Goal: Information Seeking & Learning: Learn about a topic

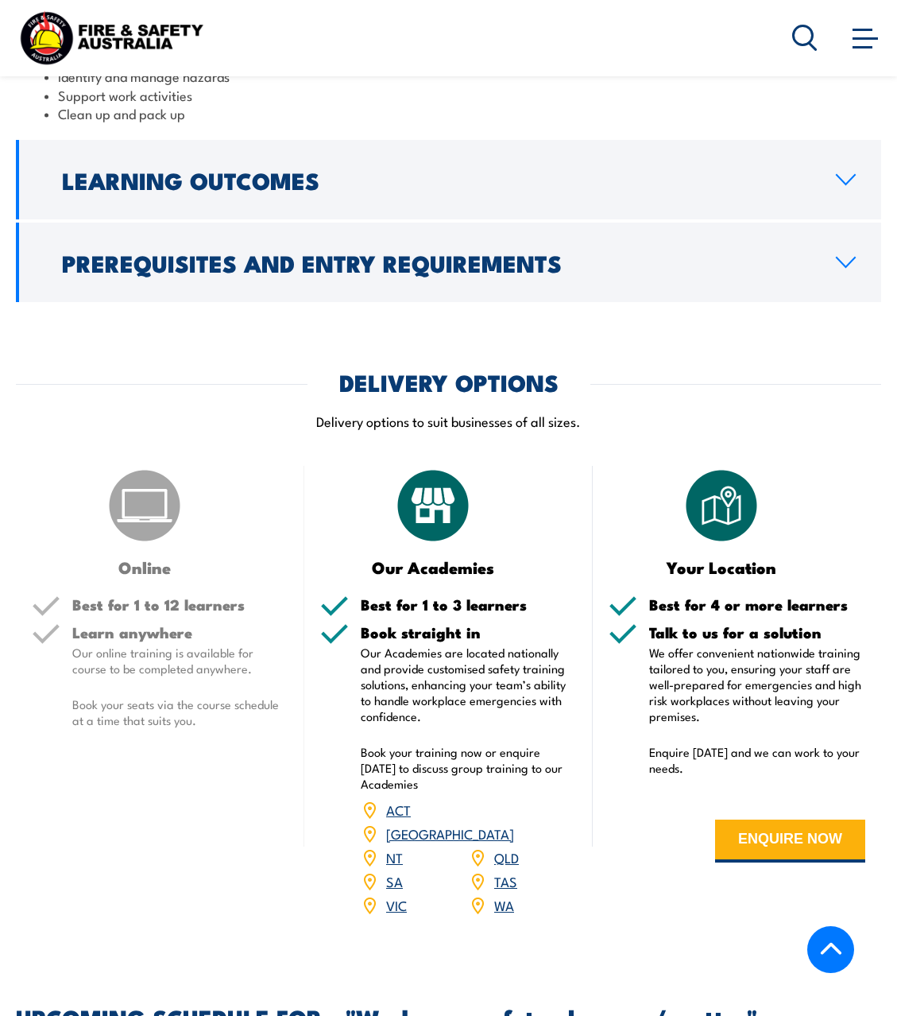
scroll to position [1113, 0]
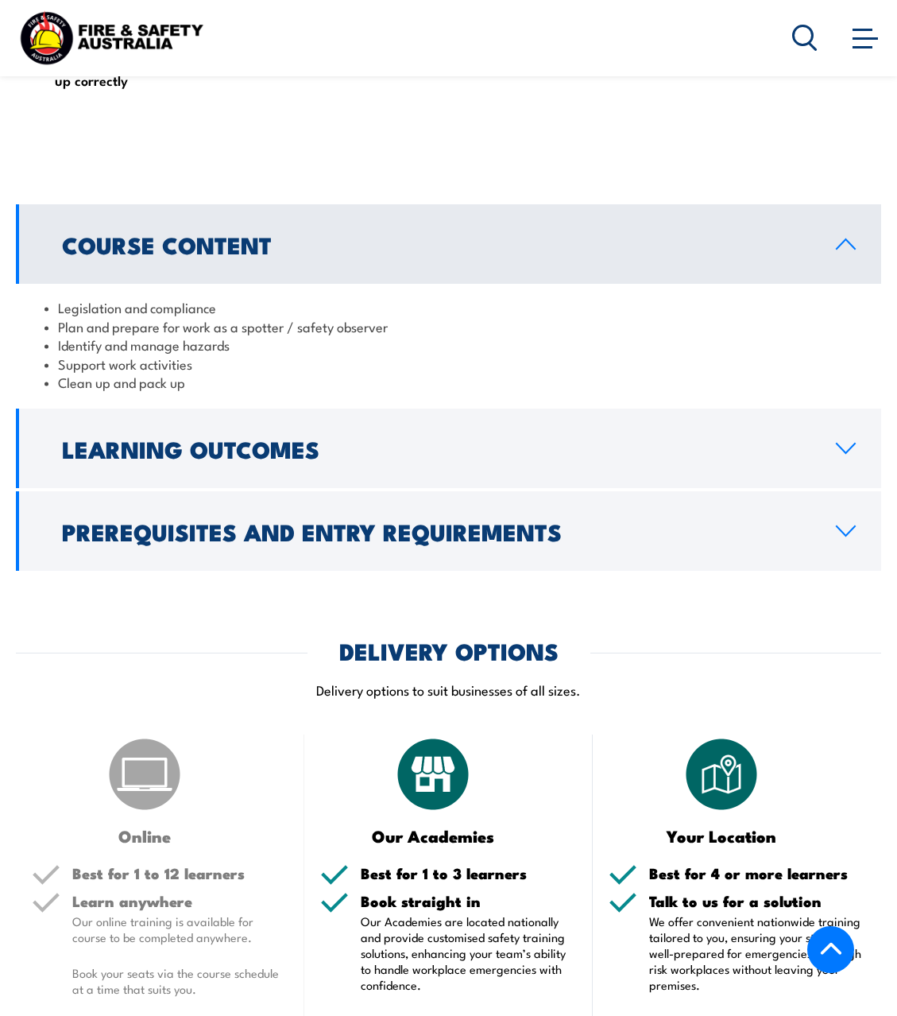
click at [836, 451] on icon at bounding box center [845, 448] width 21 height 13
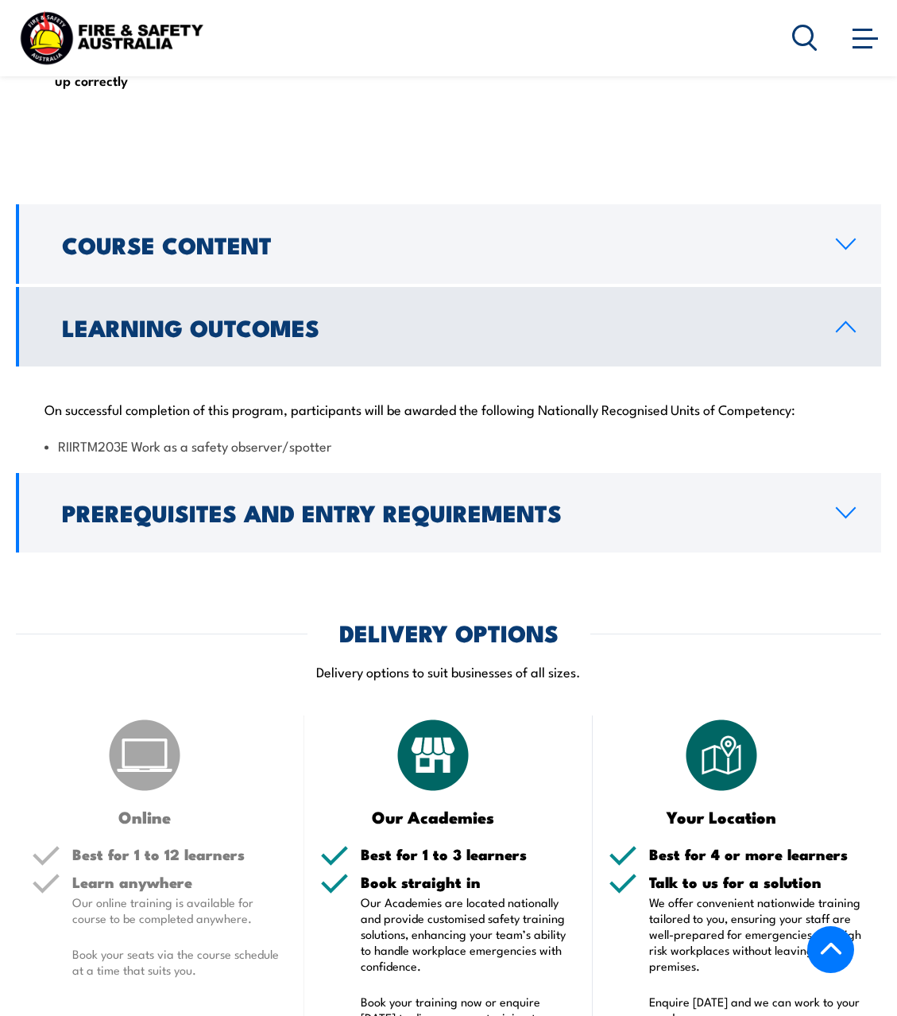
click at [849, 323] on icon at bounding box center [845, 326] width 21 height 13
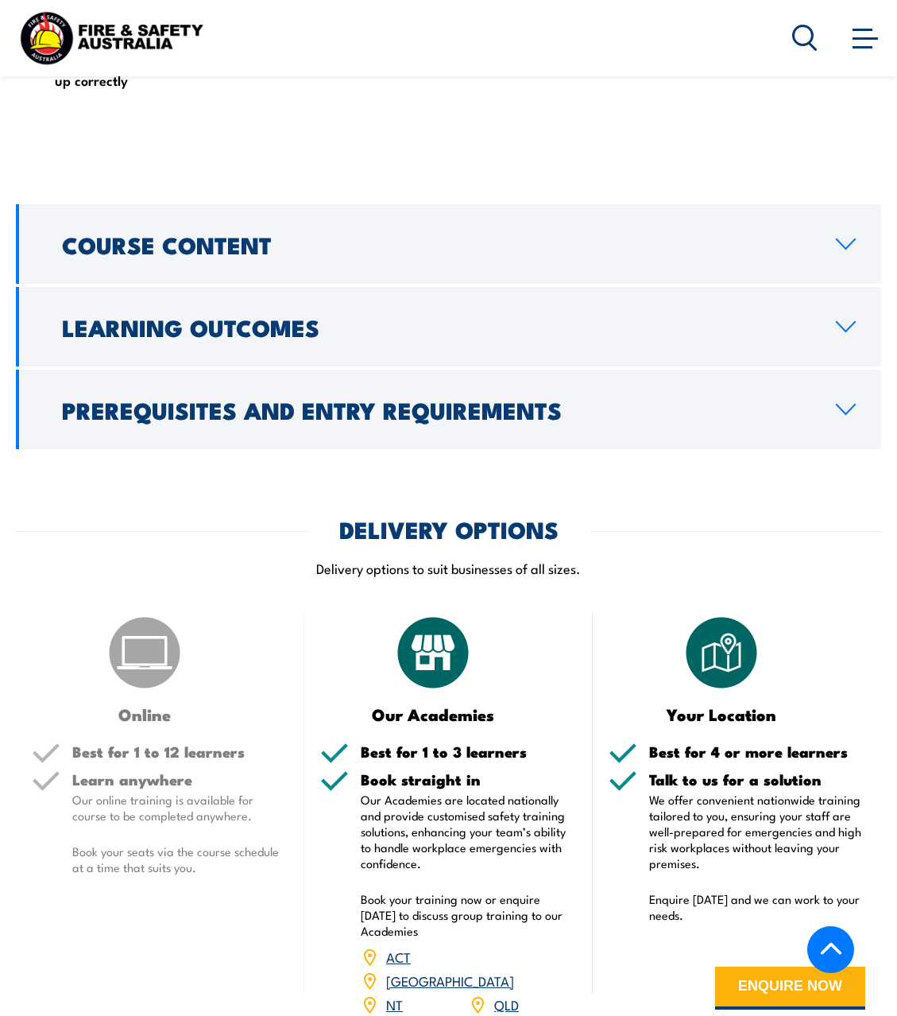
click at [836, 267] on link "Course Content" at bounding box center [449, 243] width 866 height 79
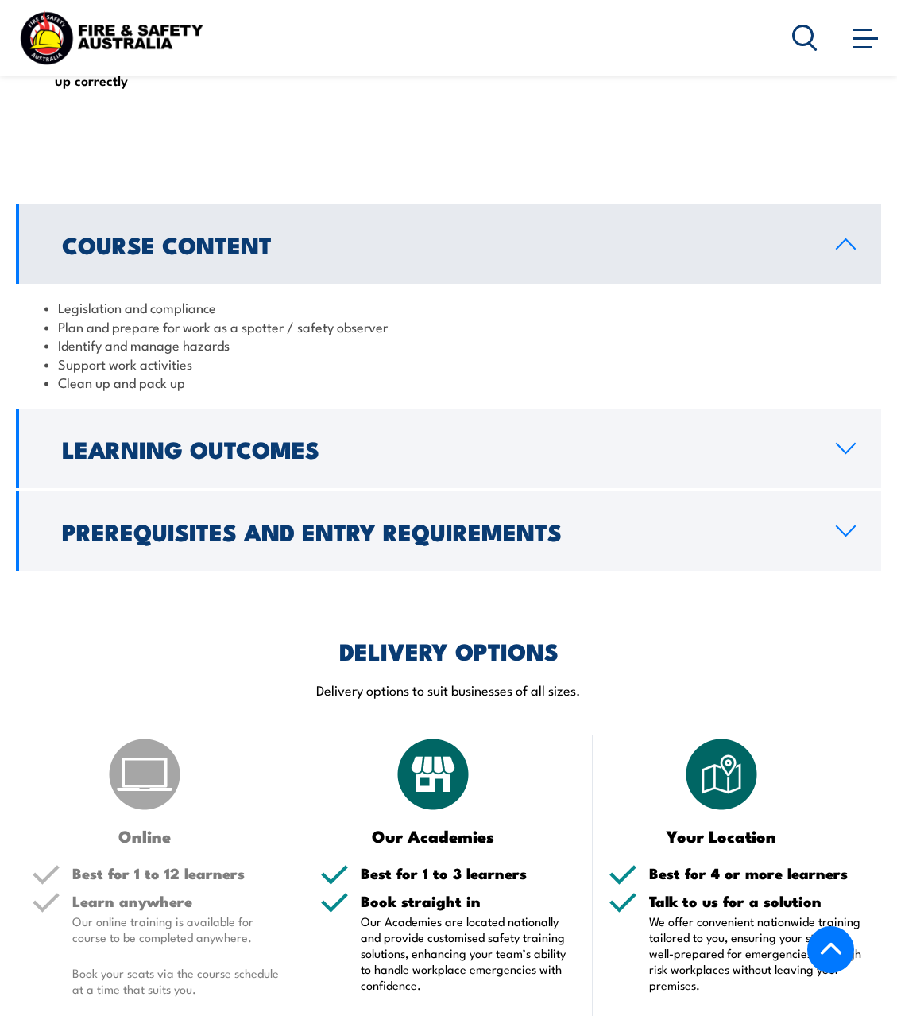
click at [846, 253] on link "Course Content" at bounding box center [449, 243] width 866 height 79
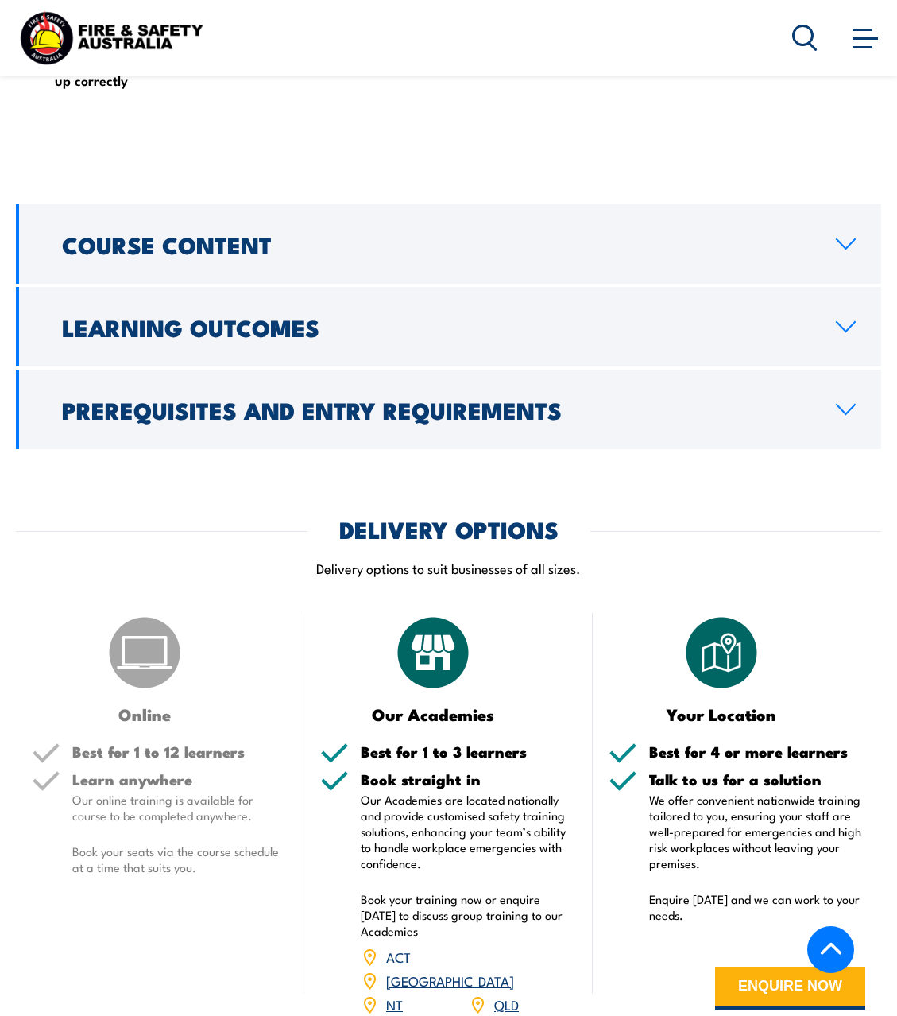
click at [850, 339] on link "Learning Outcomes" at bounding box center [449, 326] width 866 height 79
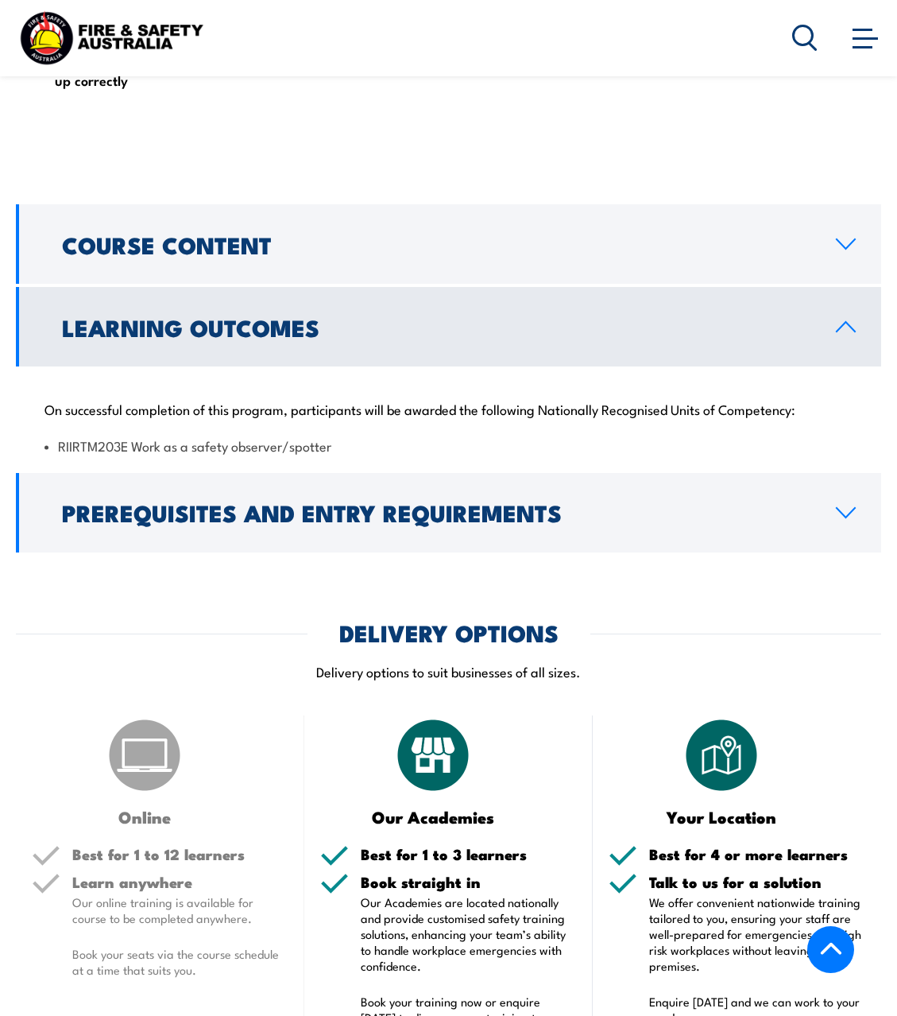
click at [850, 334] on link "Learning Outcomes" at bounding box center [449, 326] width 866 height 79
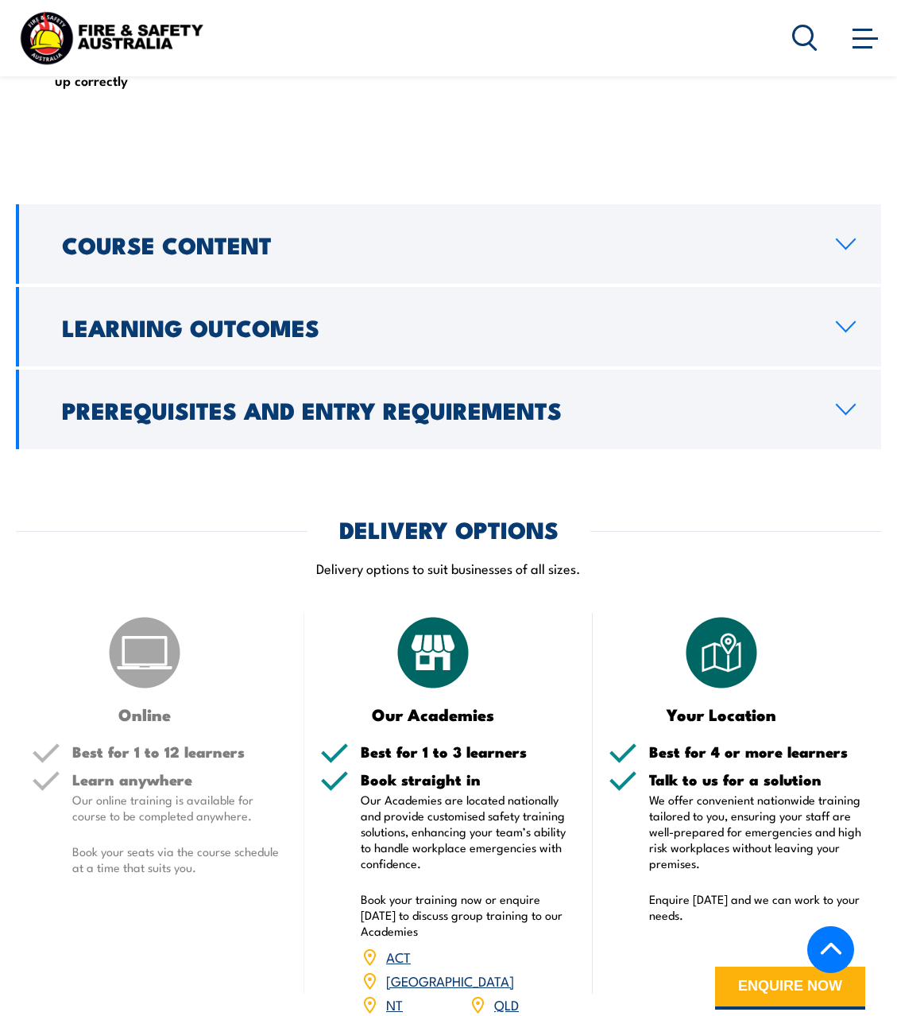
click at [840, 457] on div "COURSES > Safety Training Work as a Safety Observer/Spotter TRAINING This train…" at bounding box center [448, 825] width 897 height 3877
click at [855, 413] on icon at bounding box center [845, 409] width 21 height 13
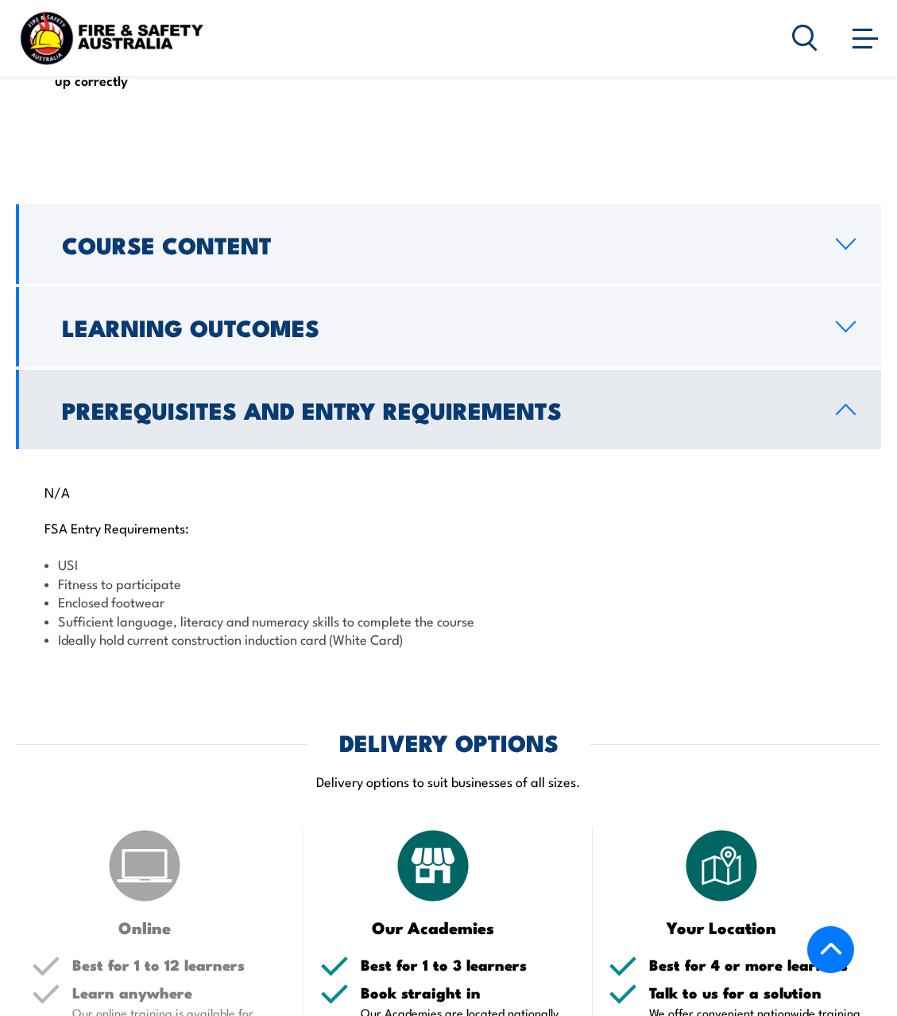
click at [851, 335] on link "Learning Outcomes" at bounding box center [449, 326] width 866 height 79
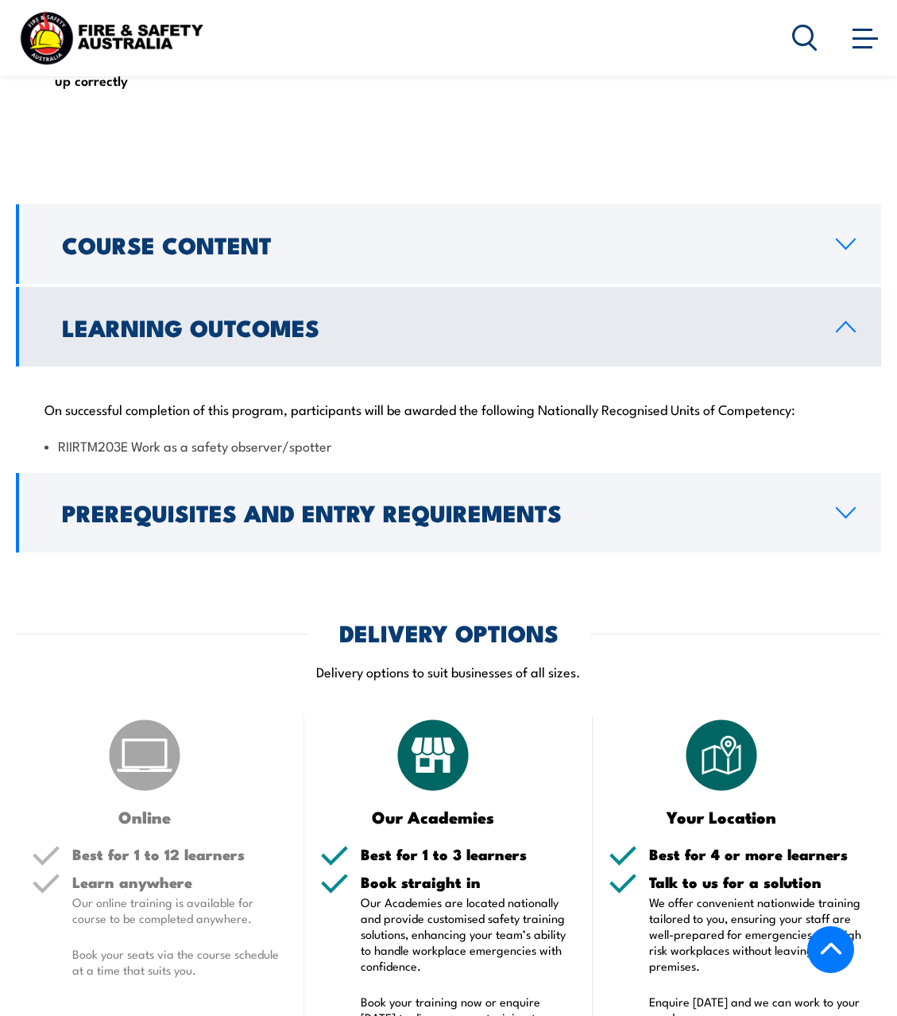
click at [851, 335] on link "Learning Outcomes" at bounding box center [449, 326] width 866 height 79
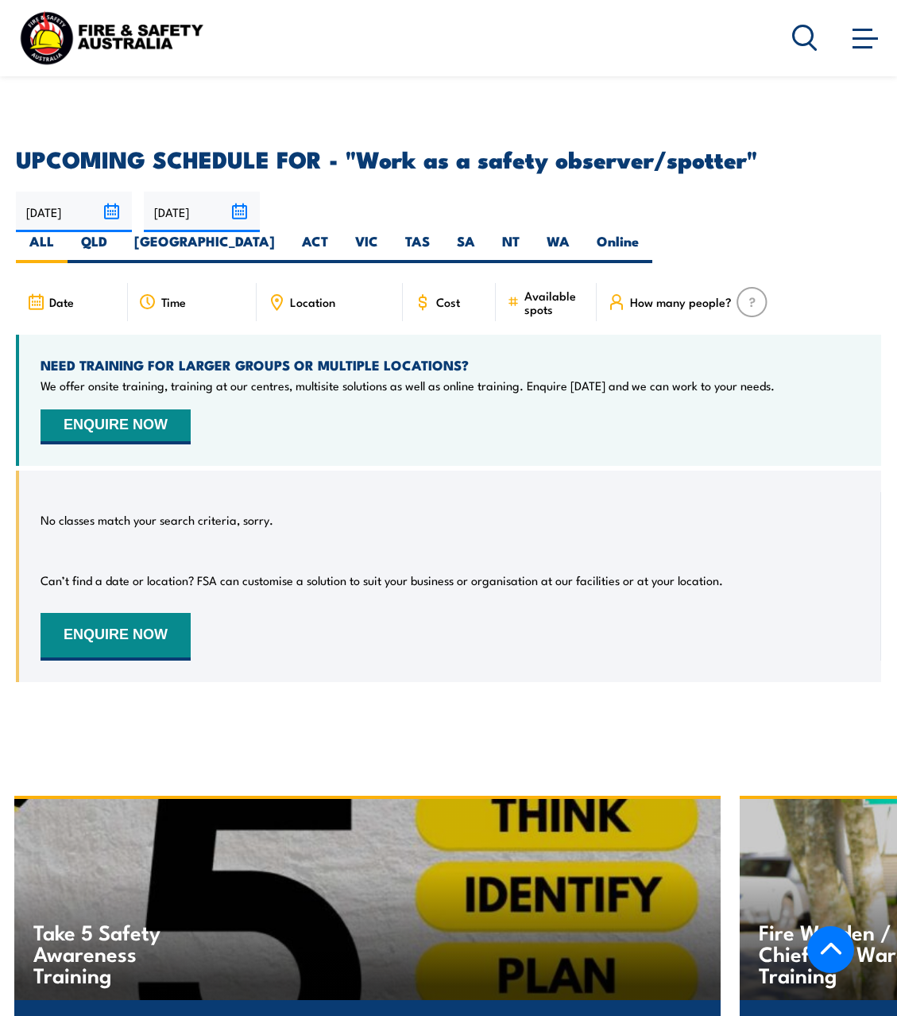
scroll to position [1987, 0]
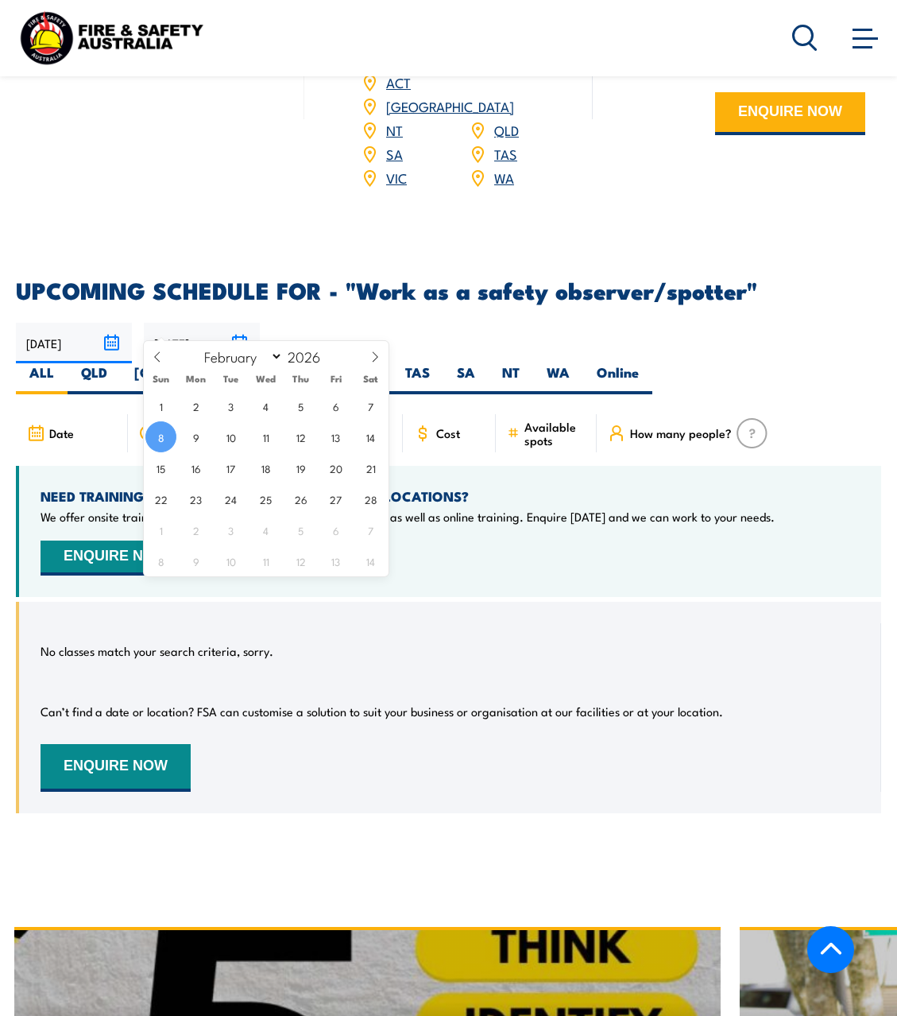
click at [187, 327] on input "[DATE]" at bounding box center [202, 343] width 116 height 41
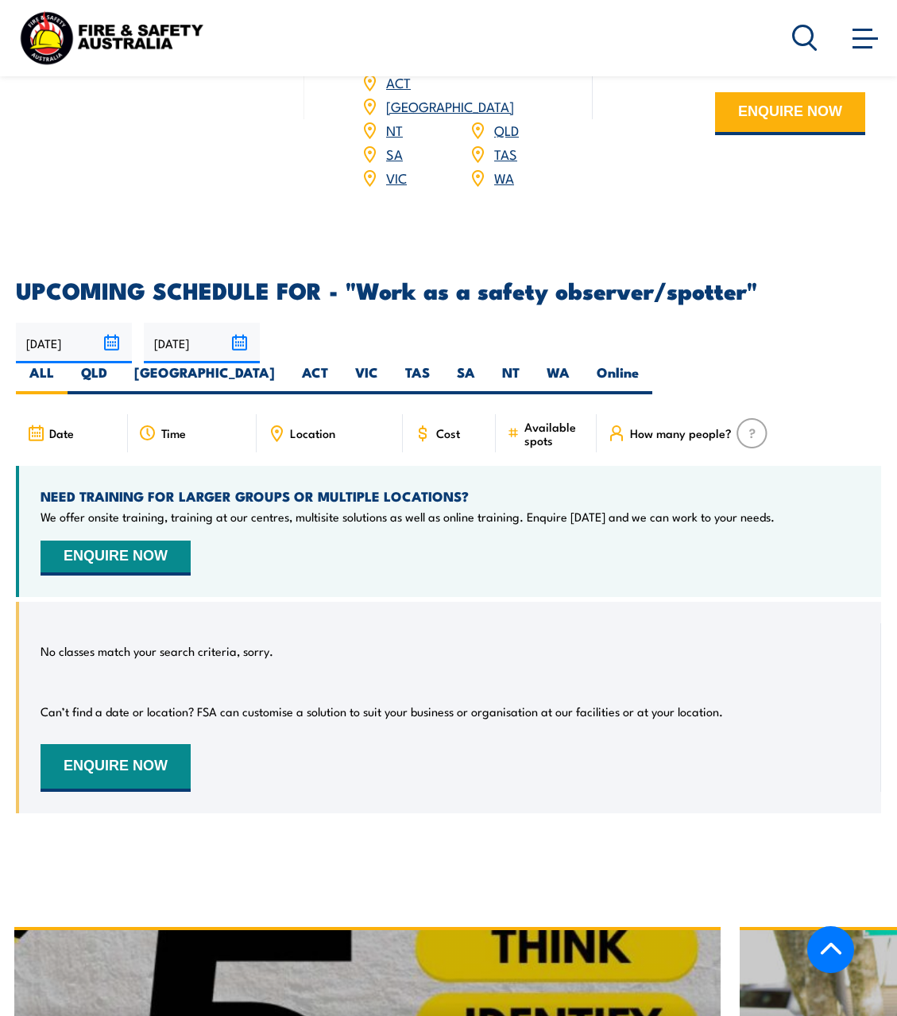
click at [599, 487] on h4 "NEED TRAINING FOR LARGER GROUPS OR MULTIPLE LOCATIONS?" at bounding box center [408, 495] width 734 height 17
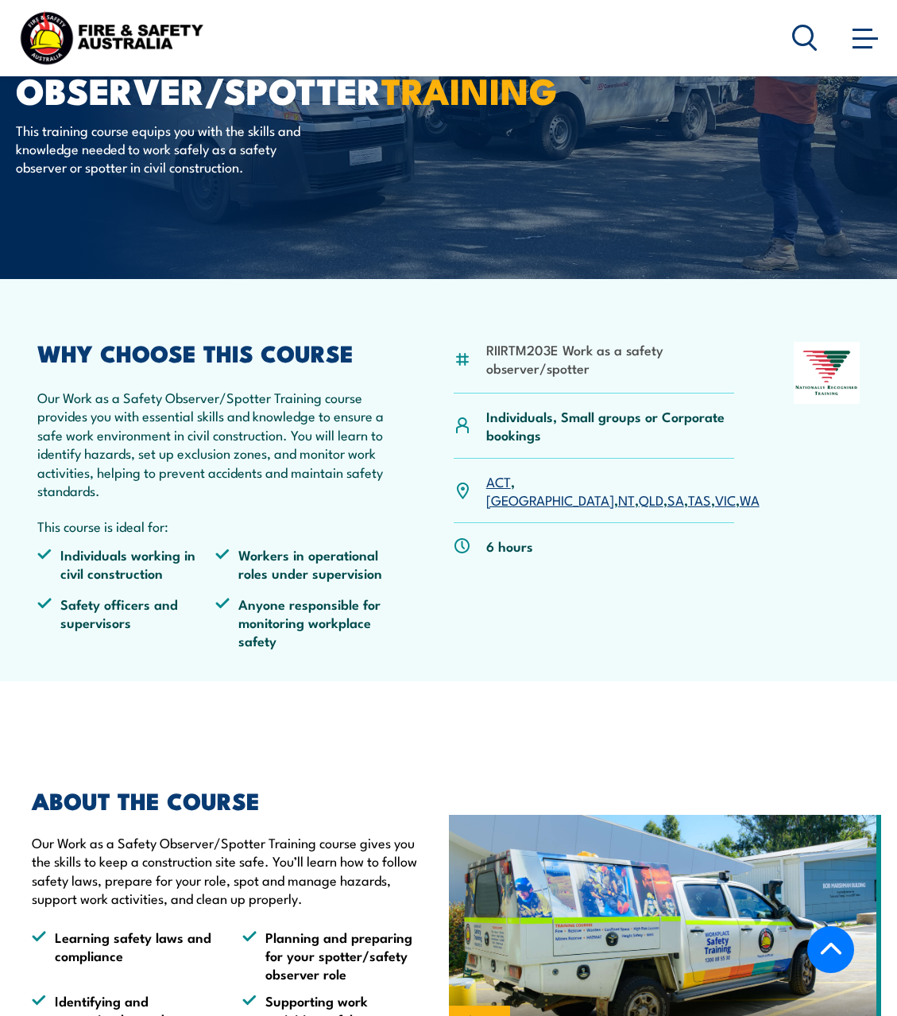
scroll to position [116, 0]
